Goal: Find specific page/section: Find specific page/section

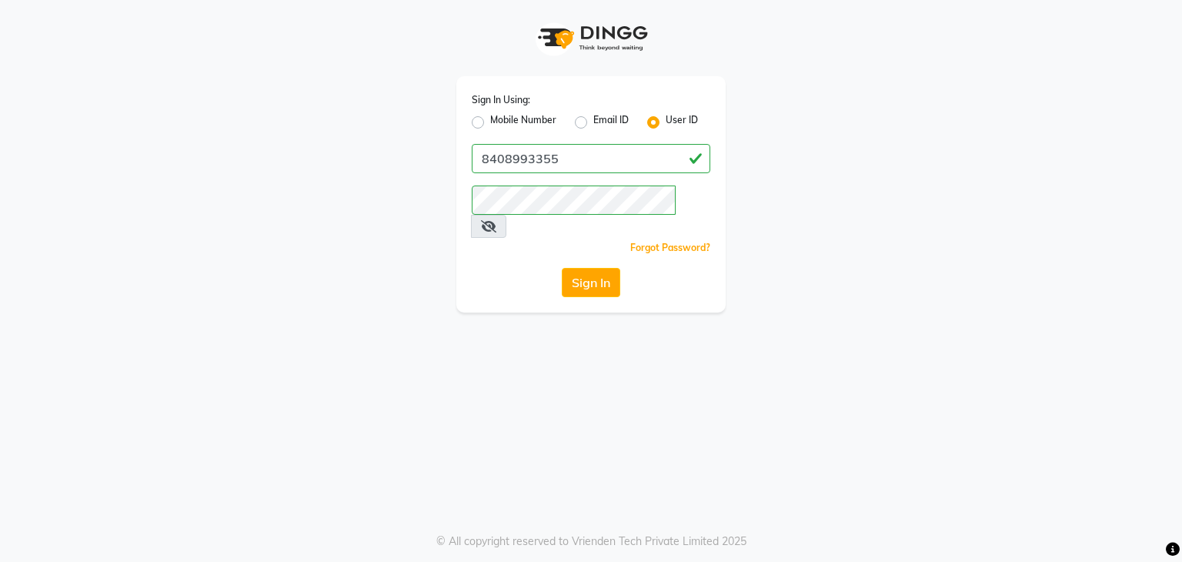
click at [490, 122] on label "Mobile Number" at bounding box center [523, 122] width 66 height 18
click at [490, 122] on input "Mobile Number" at bounding box center [495, 118] width 10 height 10
radio input "true"
radio input "false"
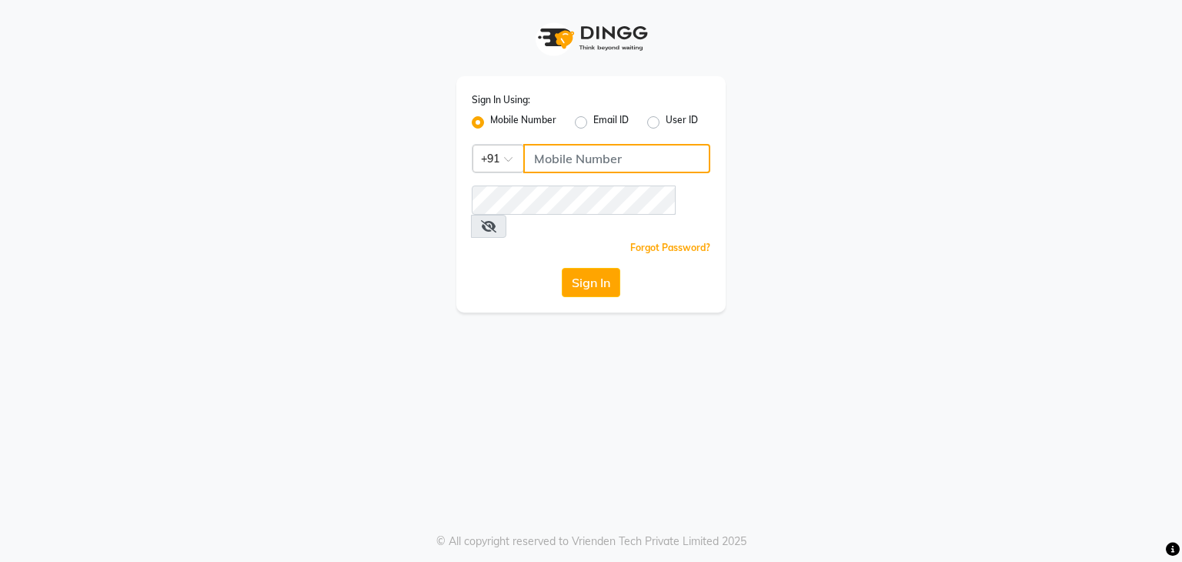
click at [589, 154] on input "Username" at bounding box center [616, 158] width 187 height 29
type input "8408993322"
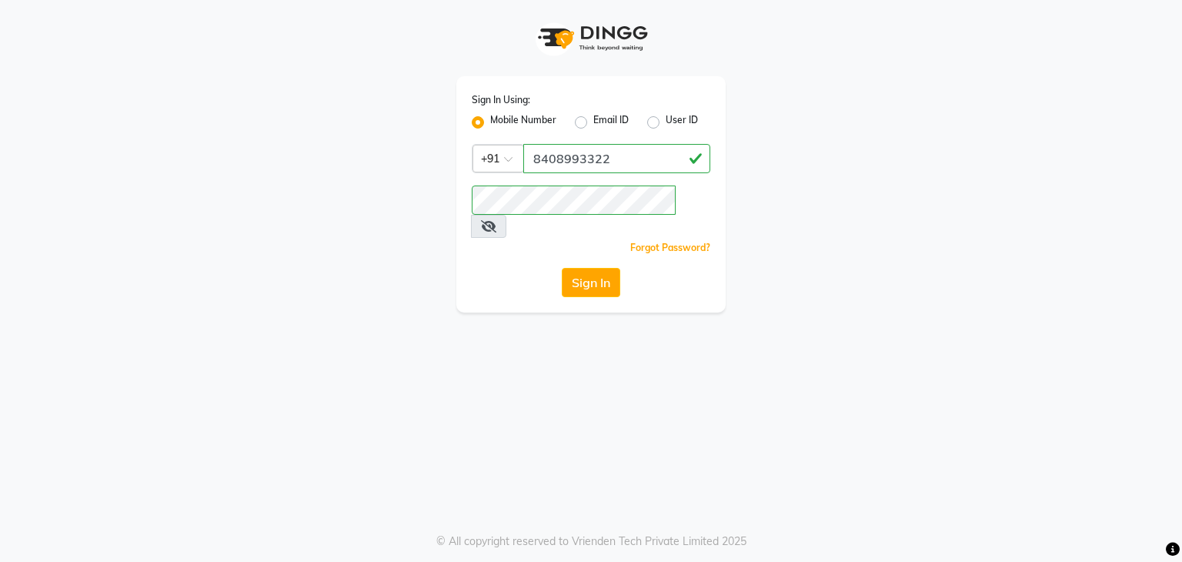
click at [509, 281] on div "Sign In Using: Mobile Number Email ID User ID Country Code × [PHONE_NUMBER] Rem…" at bounding box center [590, 194] width 269 height 236
click at [586, 269] on button "Sign In" at bounding box center [591, 282] width 58 height 29
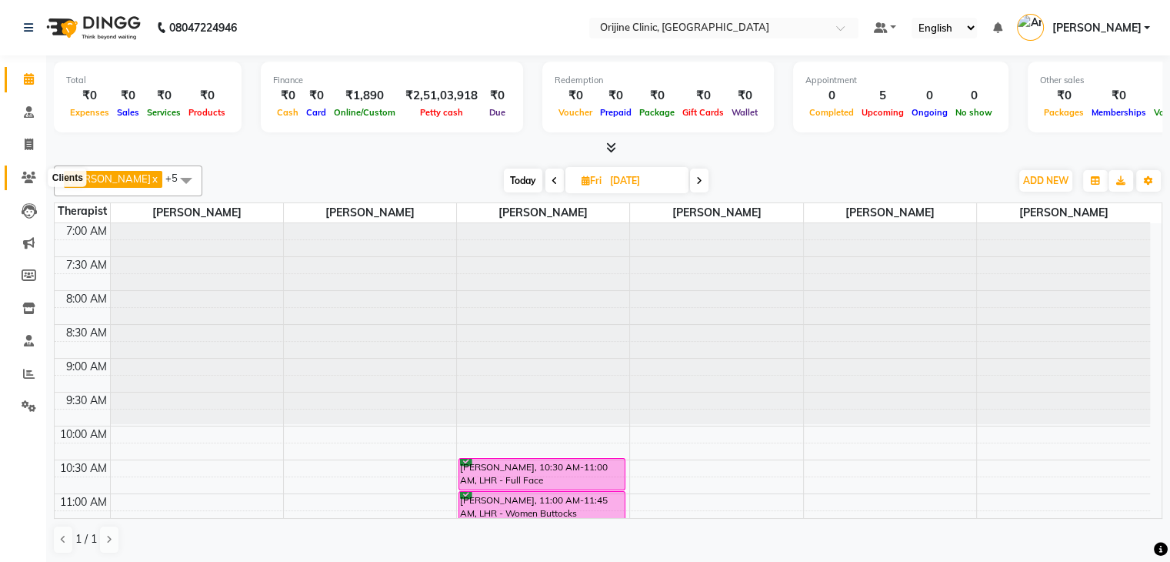
click at [25, 173] on icon at bounding box center [29, 178] width 15 height 12
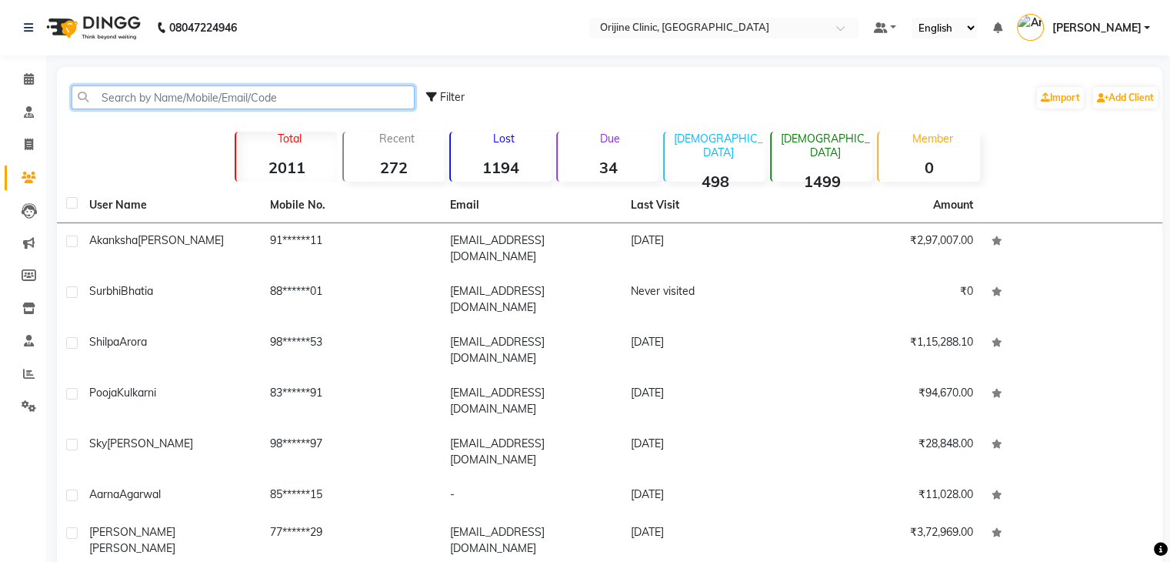
click at [168, 96] on input "text" at bounding box center [243, 97] width 343 height 24
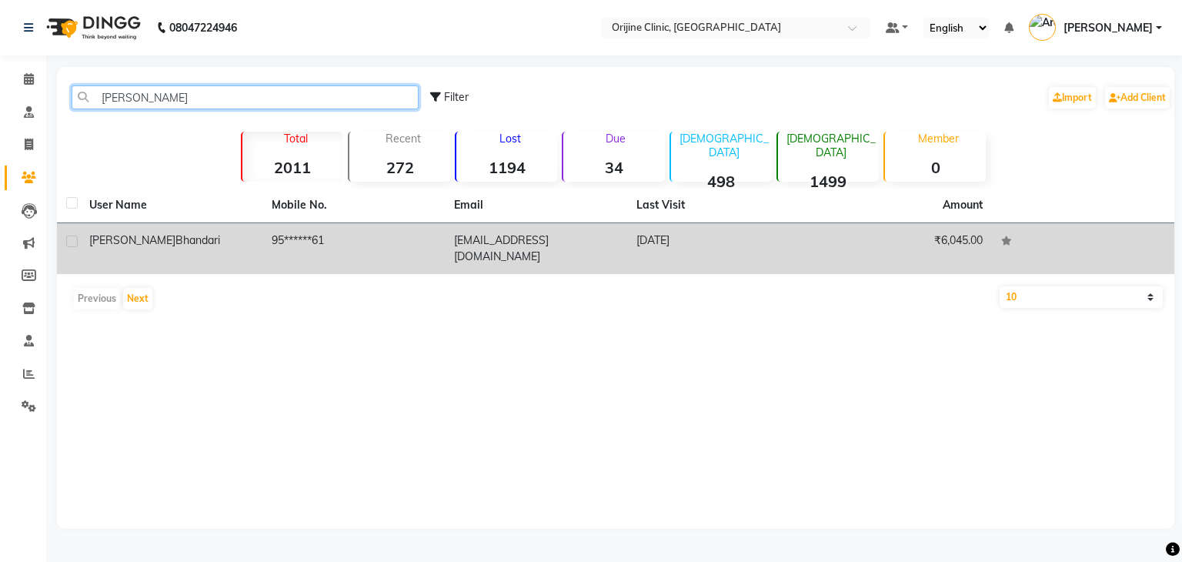
type input "[PERSON_NAME]"
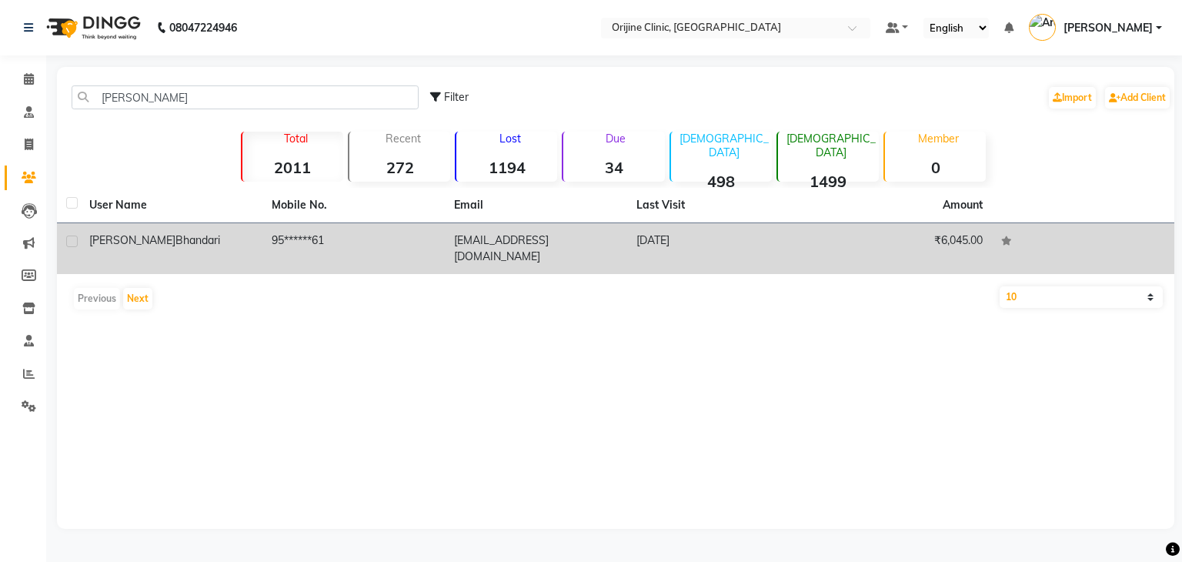
click at [195, 233] on div "[PERSON_NAME]" at bounding box center [171, 240] width 164 height 16
